Goal: Information Seeking & Learning: Compare options

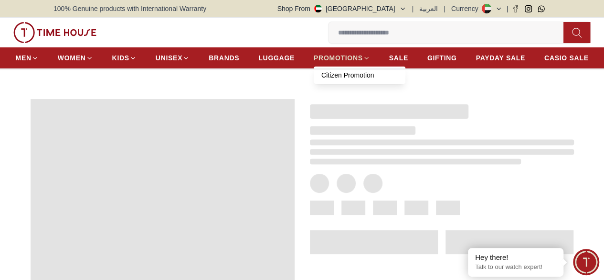
click at [370, 61] on icon at bounding box center [366, 57] width 7 height 7
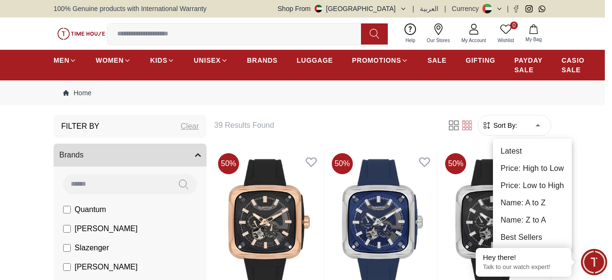
click at [555, 187] on li "Price: Low to High" at bounding box center [532, 185] width 79 height 17
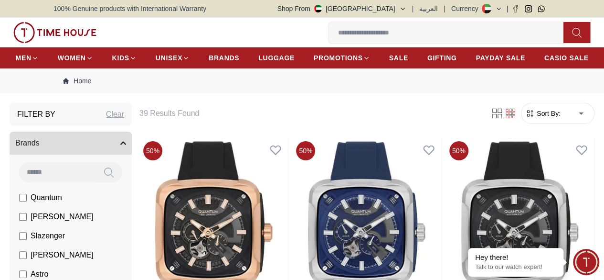
type input "*"
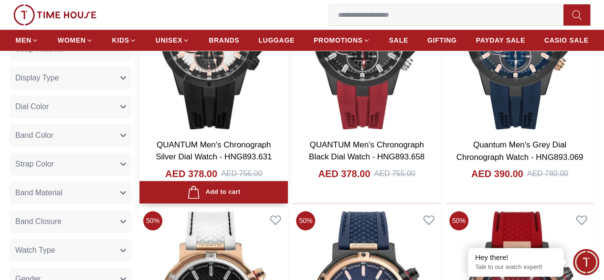
scroll to position [526, 0]
